Goal: Task Accomplishment & Management: Manage account settings

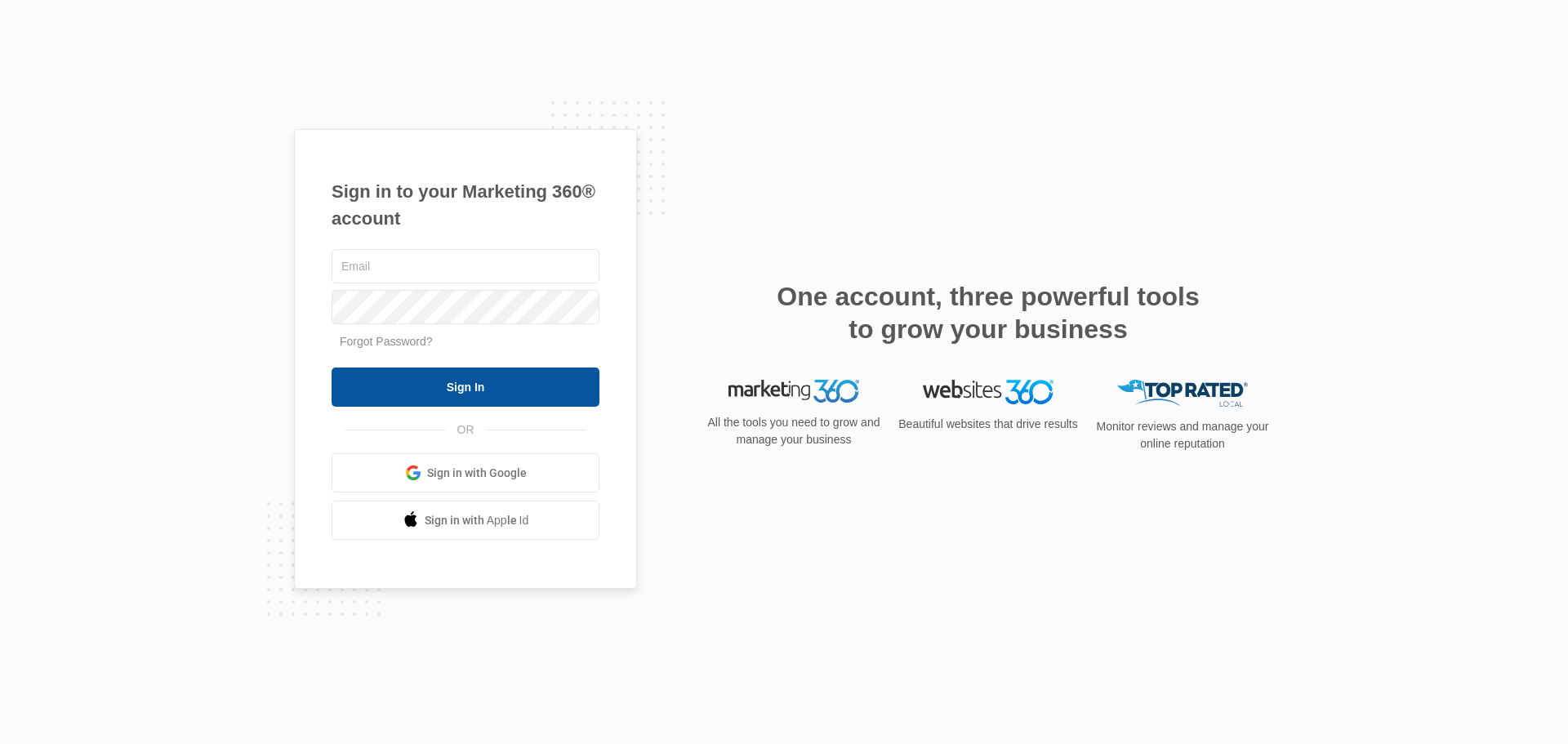
type input "[EMAIL_ADDRESS][DOMAIN_NAME]"
click at [472, 387] on input "Sign In" at bounding box center [465, 386] width 268 height 39
